Goal: Information Seeking & Learning: Learn about a topic

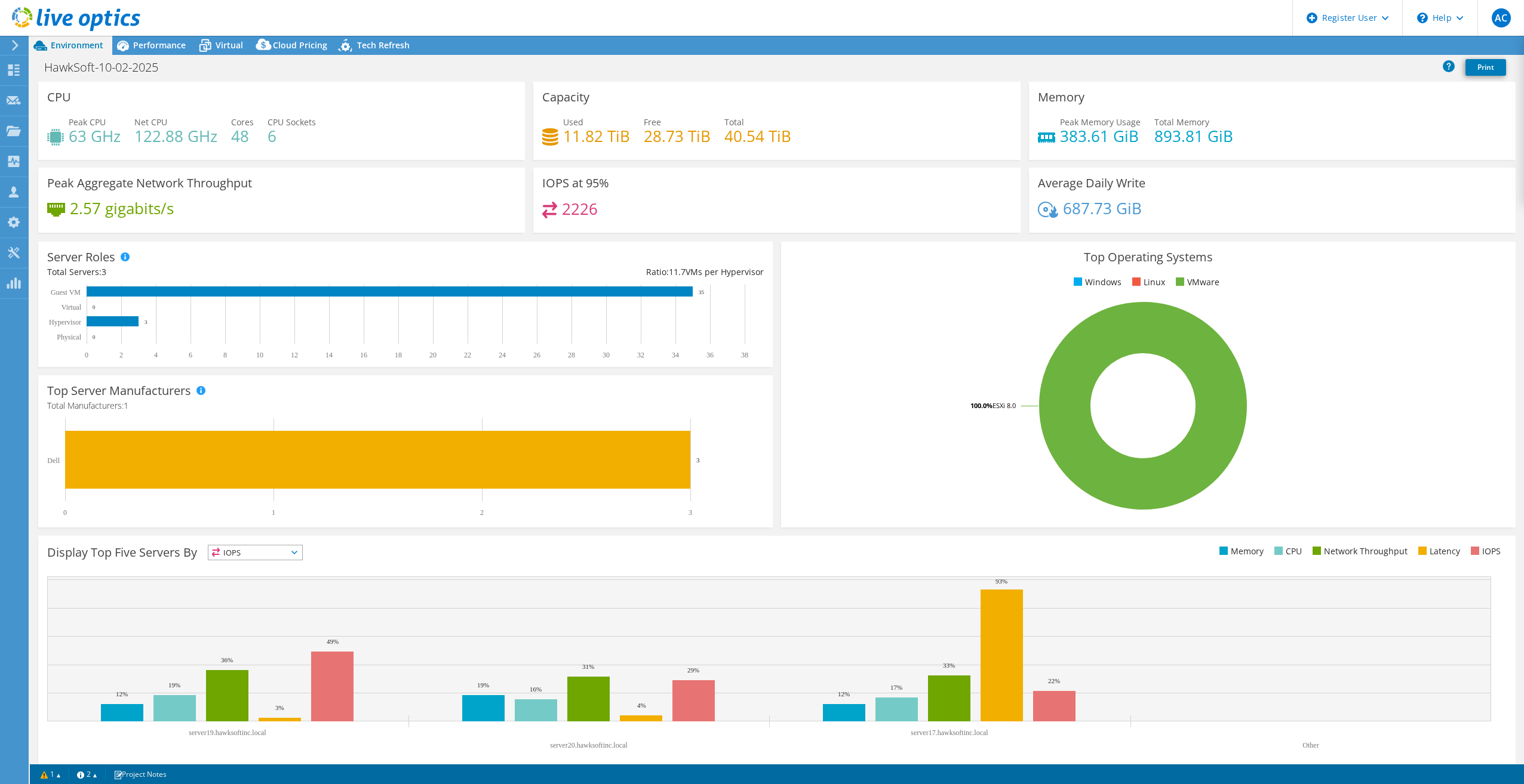
select select "USD"
click at [211, 47] on icon at bounding box center [205, 46] width 21 height 21
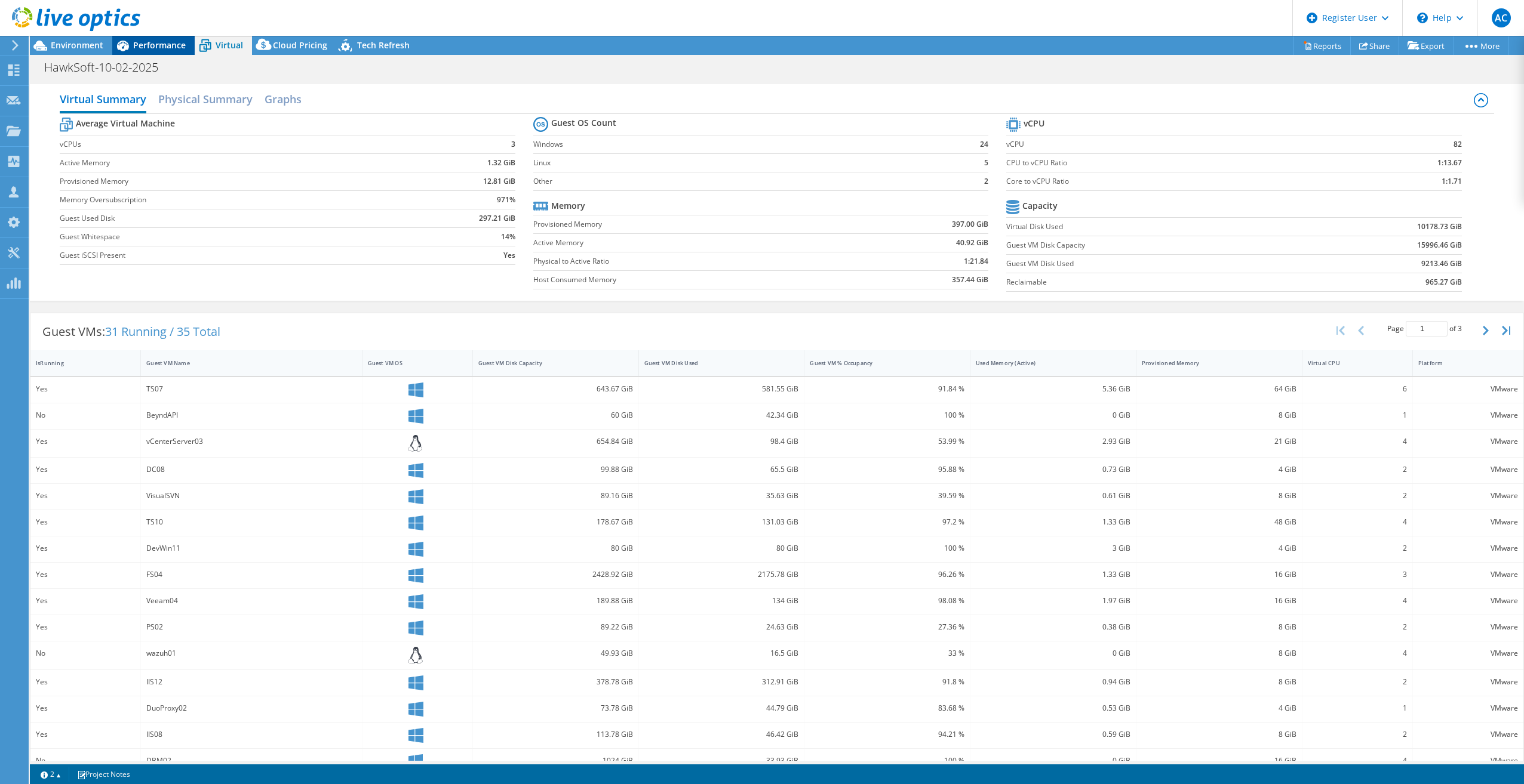
click at [141, 46] on span "Performance" at bounding box center [159, 45] width 52 height 11
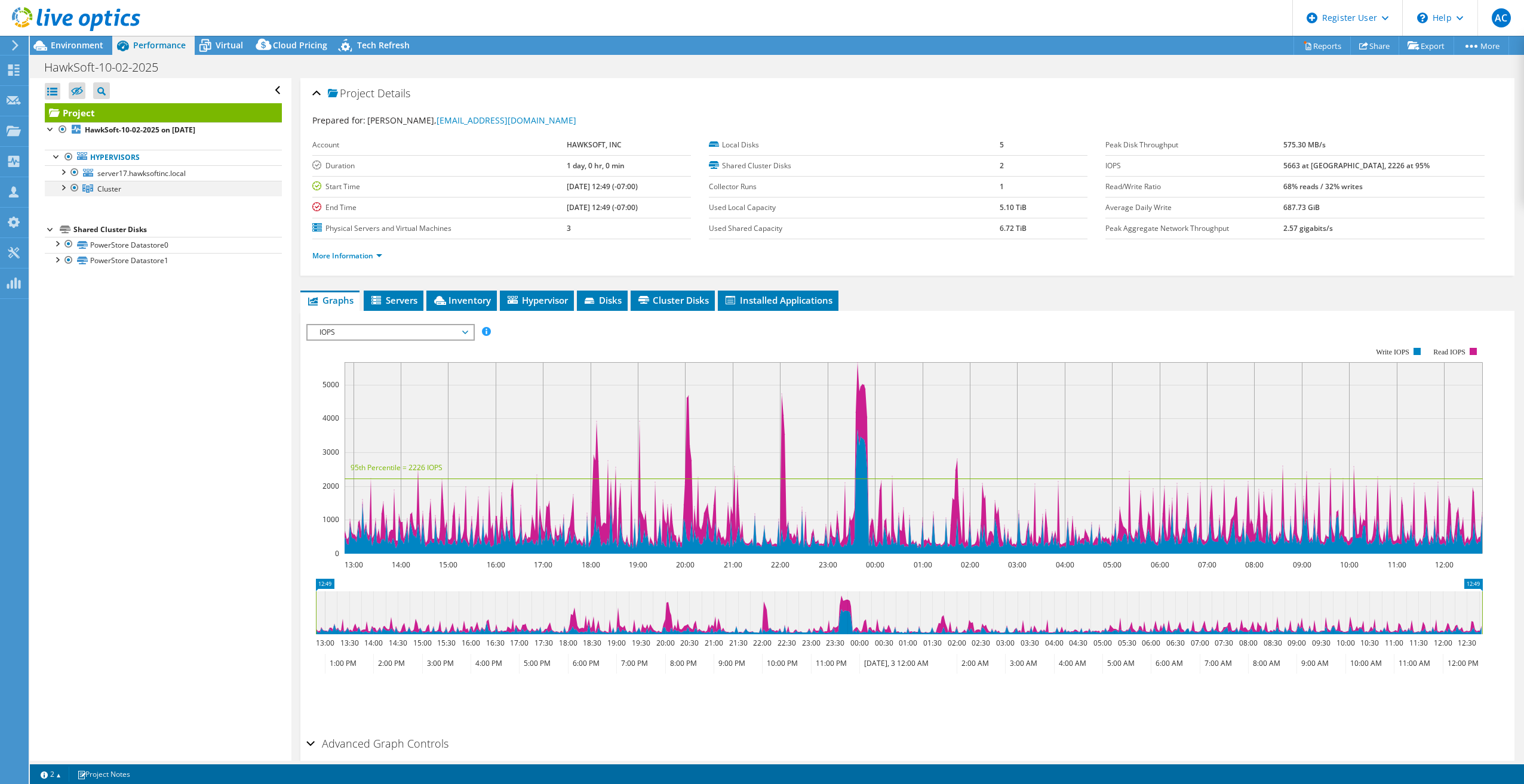
click at [64, 188] on div at bounding box center [63, 186] width 12 height 12
click at [69, 204] on div at bounding box center [68, 202] width 12 height 12
click at [70, 282] on div at bounding box center [68, 280] width 12 height 12
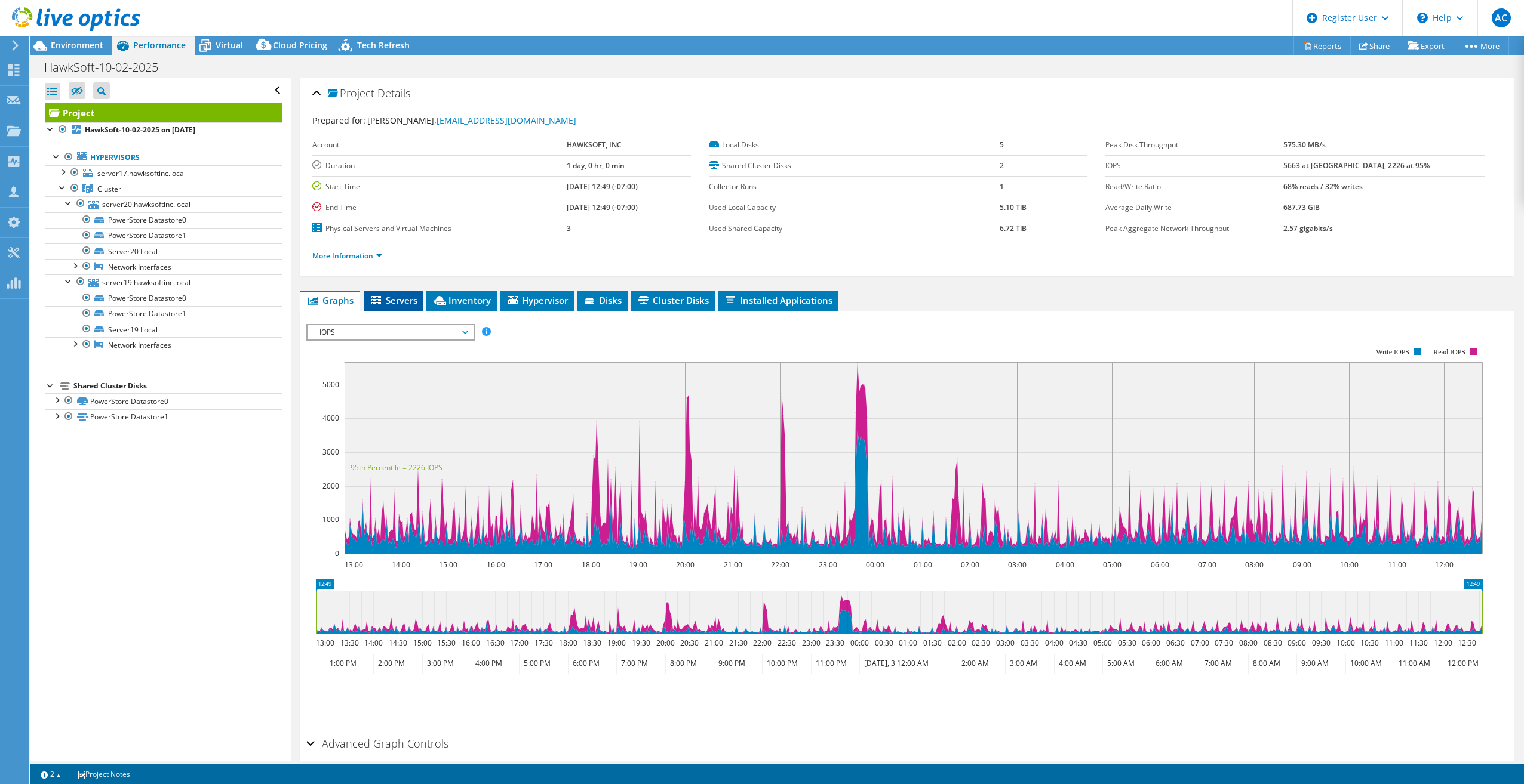
click at [400, 303] on span "Servers" at bounding box center [393, 300] width 47 height 12
